Goal: Task Accomplishment & Management: Use online tool/utility

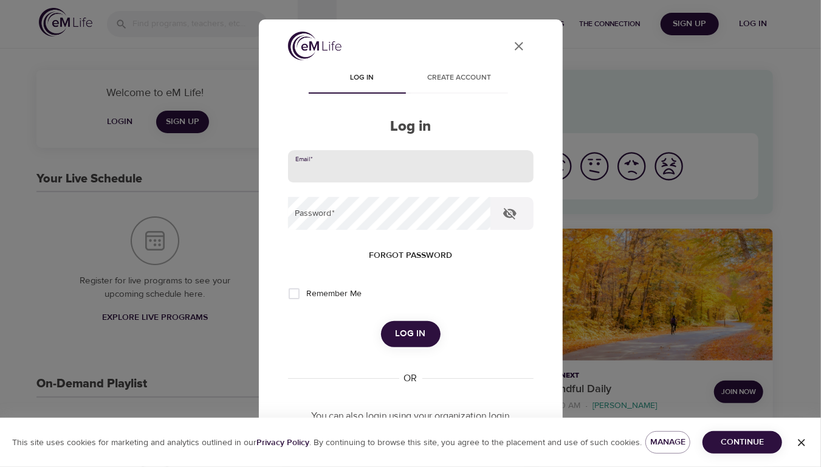
click at [338, 169] on input "email" at bounding box center [410, 166] width 245 height 33
type input "[PERSON_NAME][EMAIL_ADDRESS][DOMAIN_NAME]"
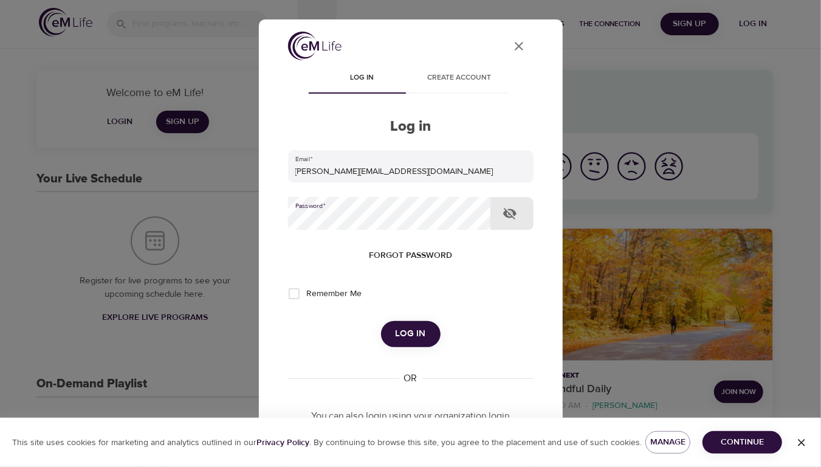
click at [381, 321] on button "Log in" at bounding box center [411, 334] width 60 height 26
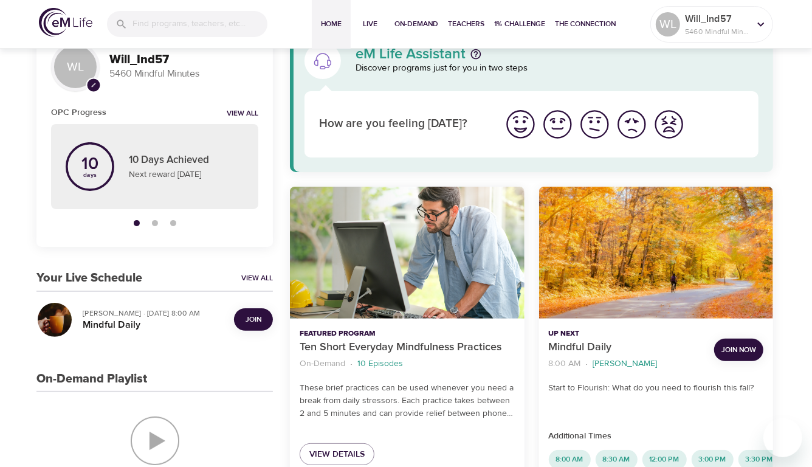
scroll to position [61, 0]
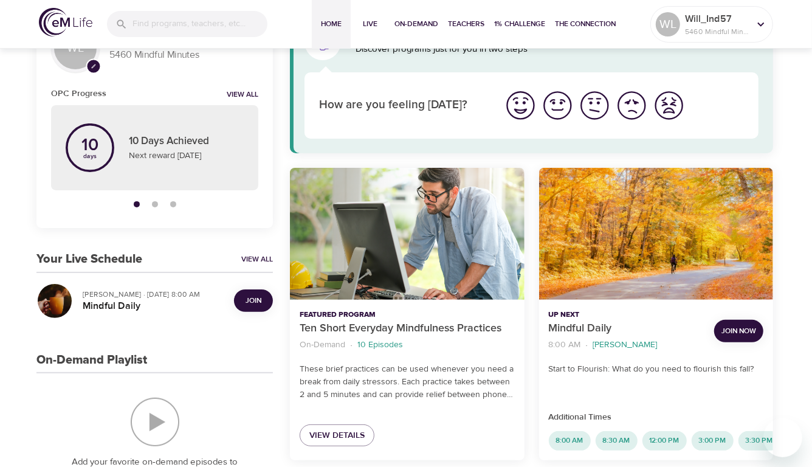
click at [253, 301] on span "Join" at bounding box center [253, 300] width 16 height 13
